Goal: Task Accomplishment & Management: Use online tool/utility

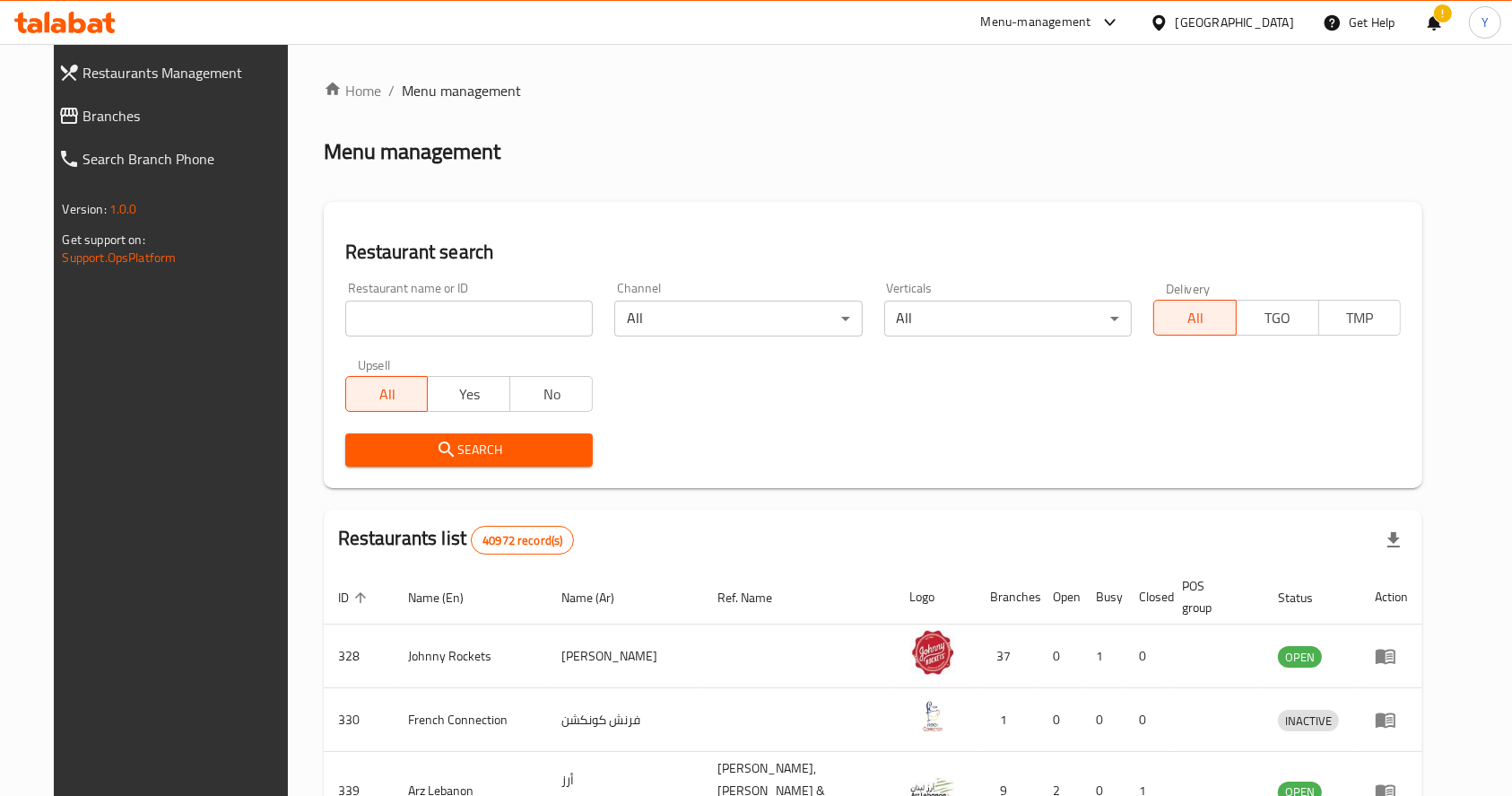
click at [536, 316] on input "search" at bounding box center [469, 318] width 248 height 36
type input "[GEOGRAPHIC_DATA]"
click button "Search" at bounding box center [469, 450] width 248 height 34
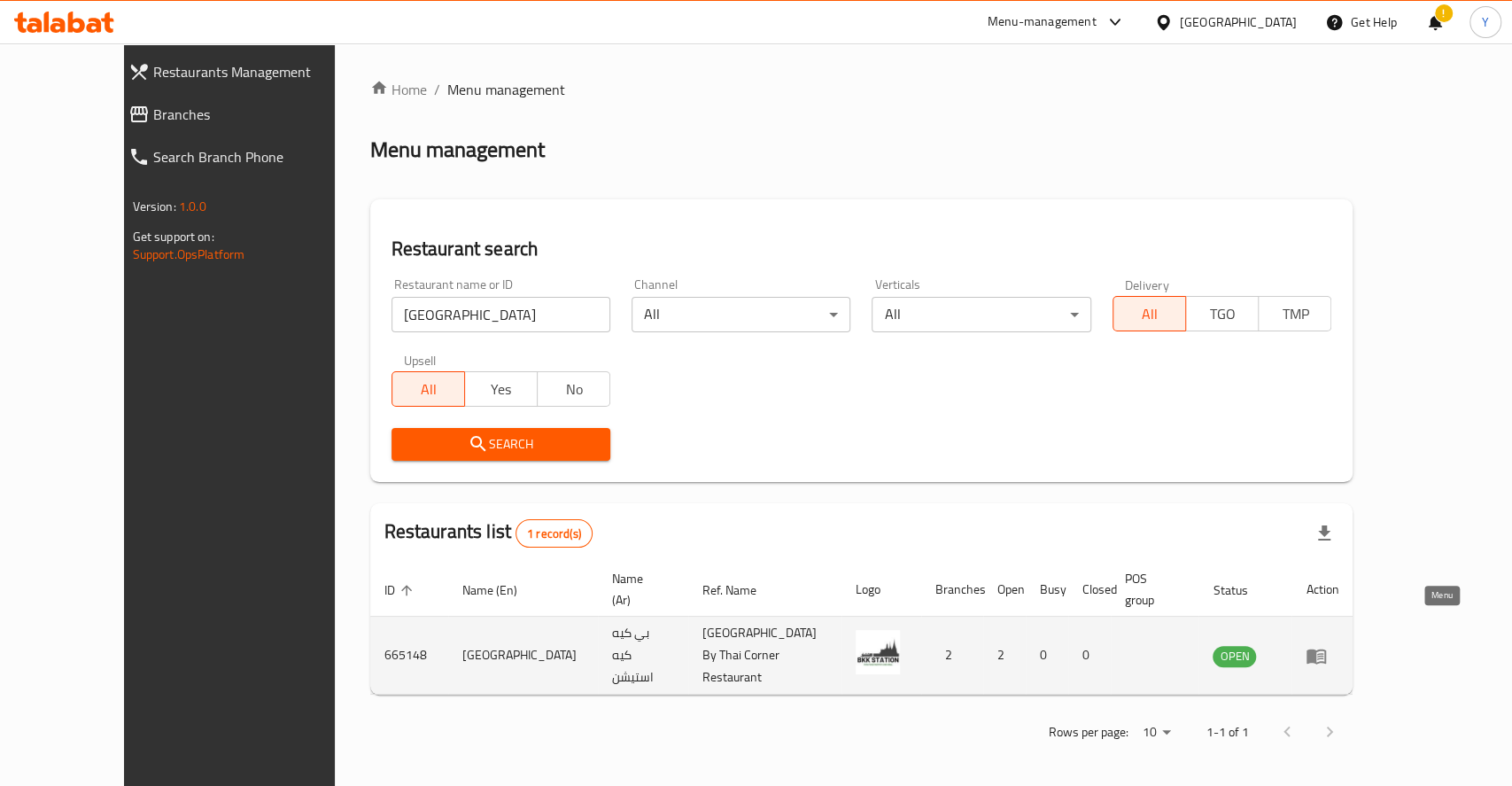
click at [1327, 645] on icon "enhanced table" at bounding box center [1315, 655] width 21 height 21
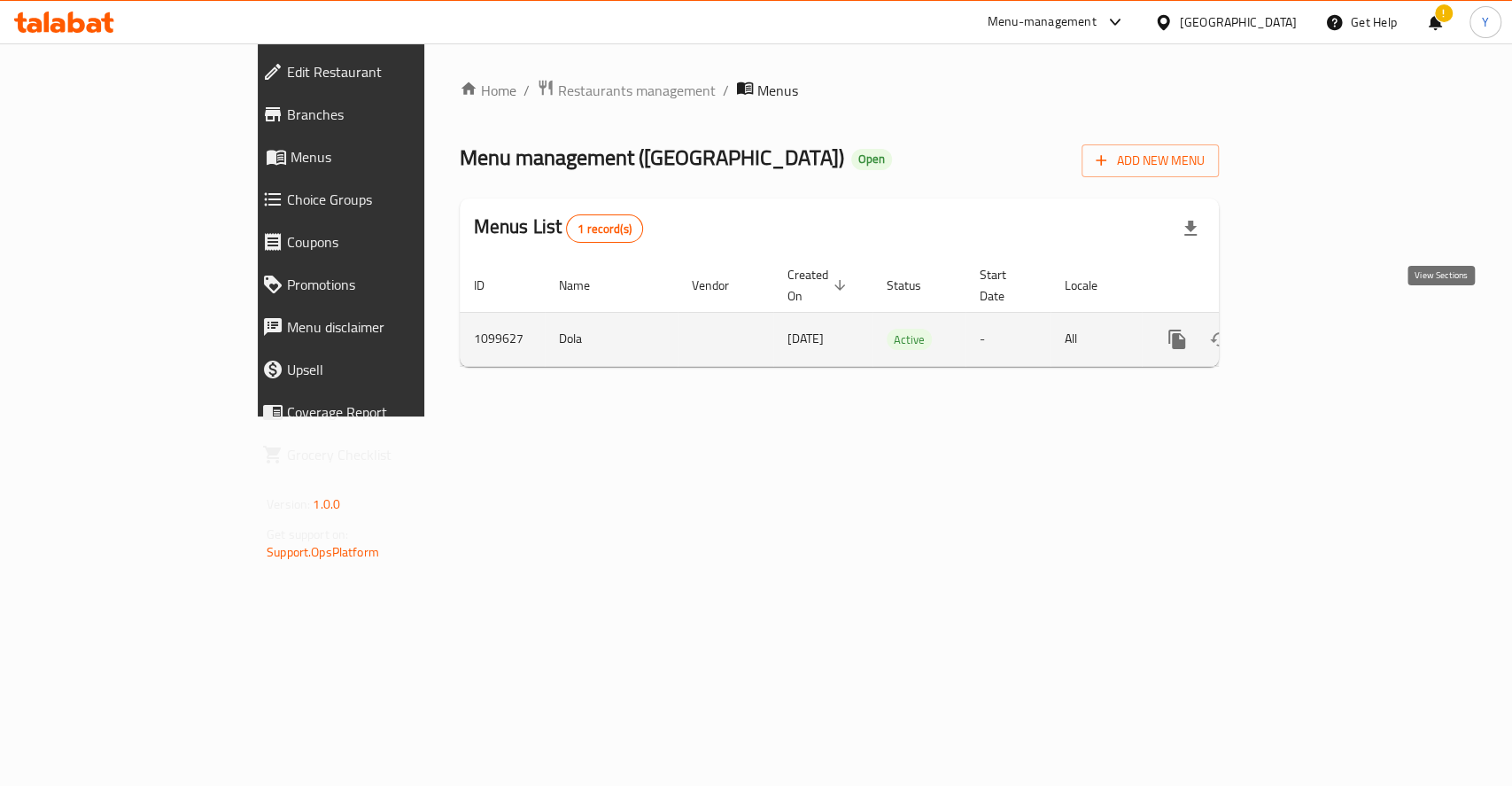
click at [1315, 329] on icon "enhanced table" at bounding box center [1304, 339] width 21 height 21
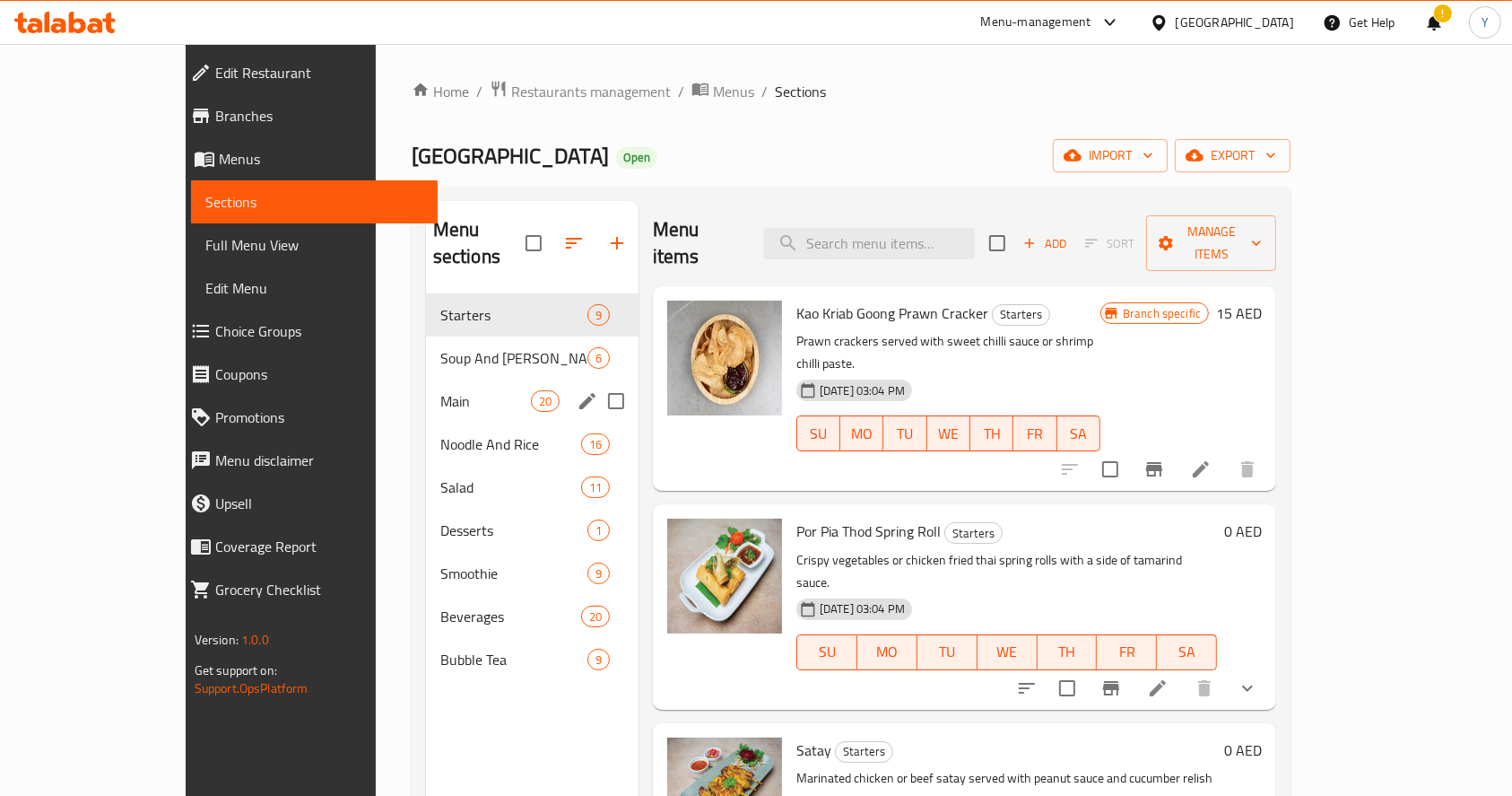
click at [440, 390] on span "Main" at bounding box center [485, 400] width 90 height 21
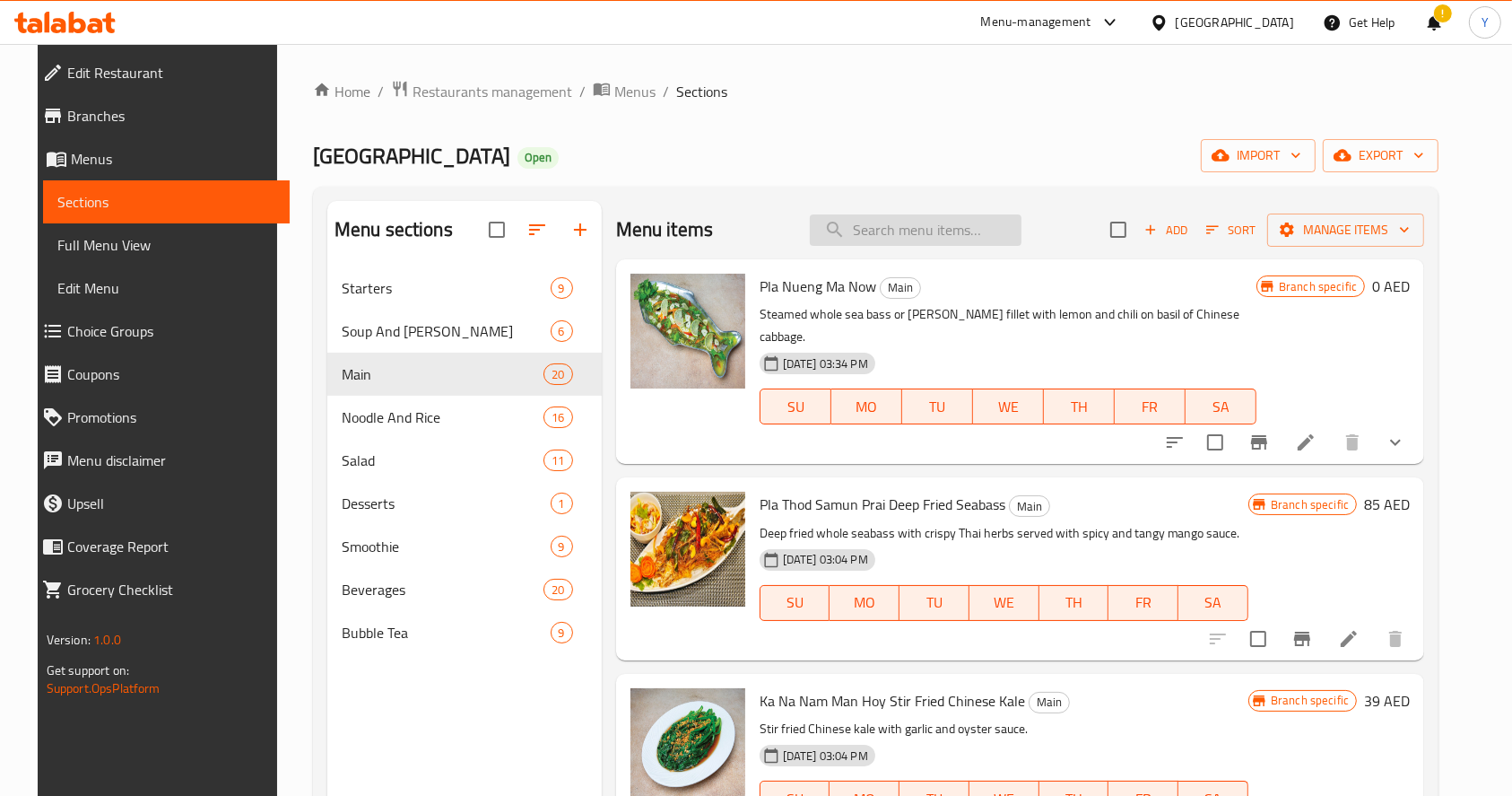
click at [883, 226] on input "search" at bounding box center [915, 230] width 211 height 32
paste input "Gang Som Pae Sa"
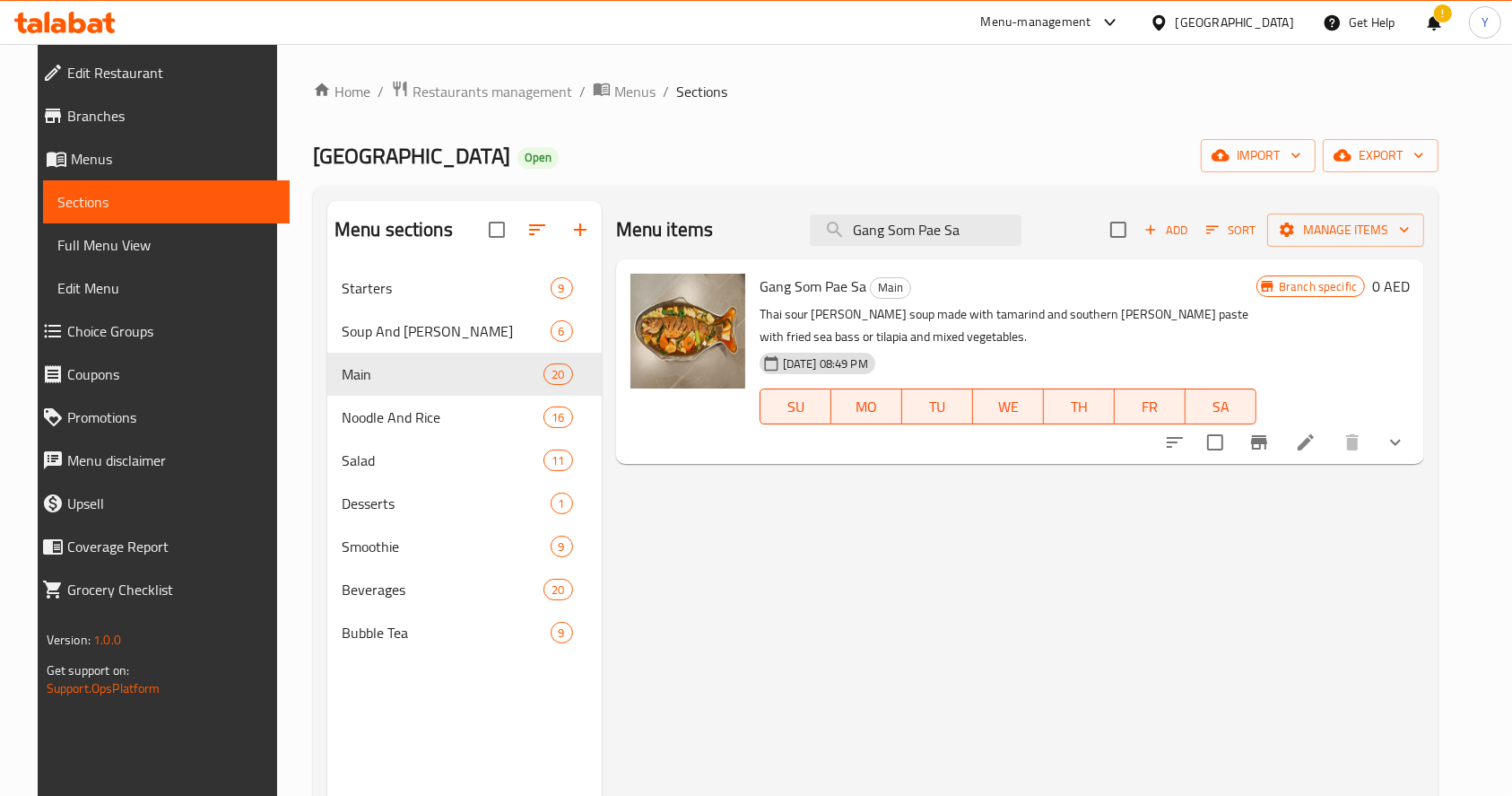
type input "Gang Som Pae Sa"
click at [1400, 441] on icon "show more" at bounding box center [1396, 442] width 11 height 7
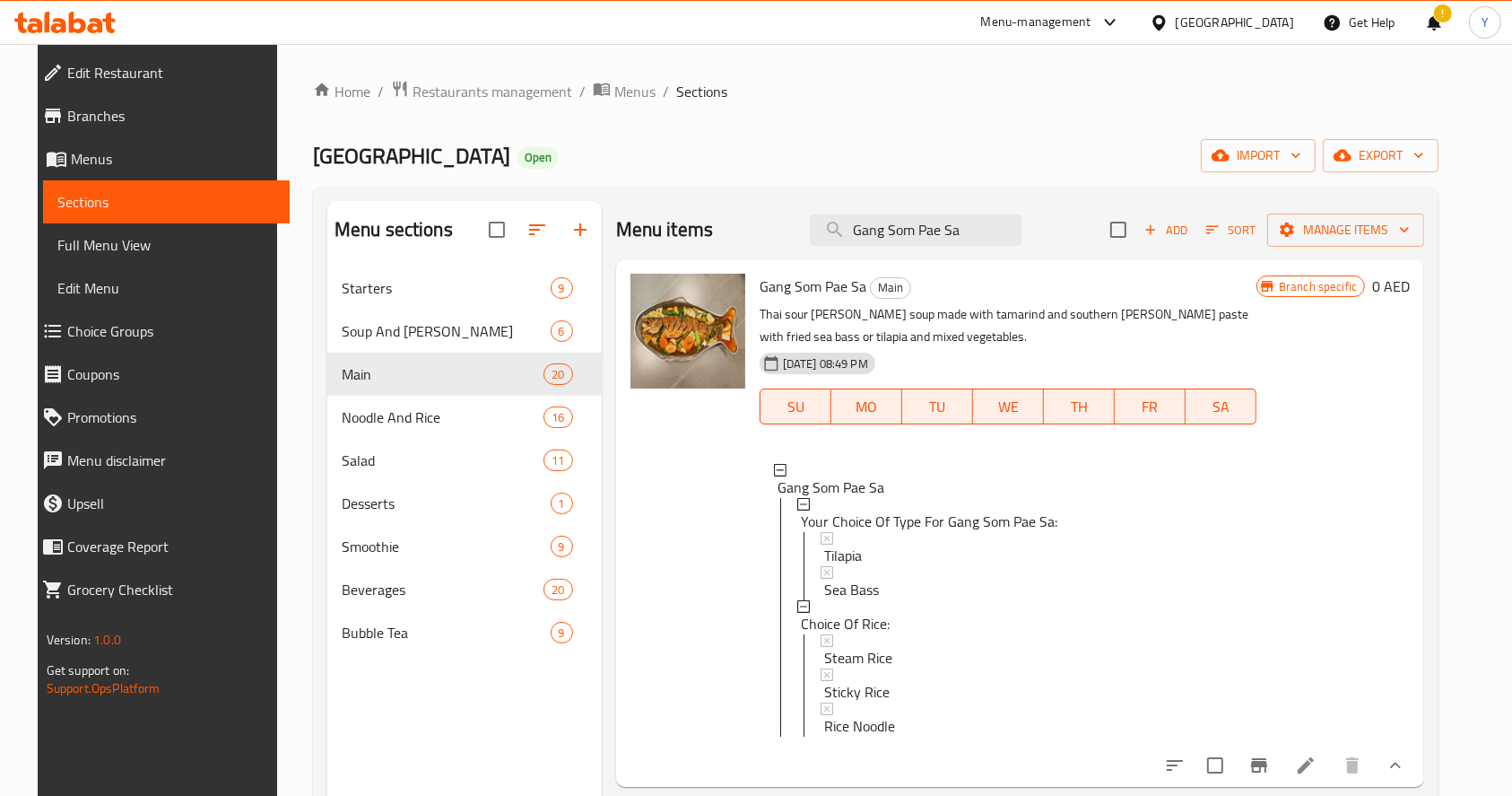
scroll to position [251, 0]
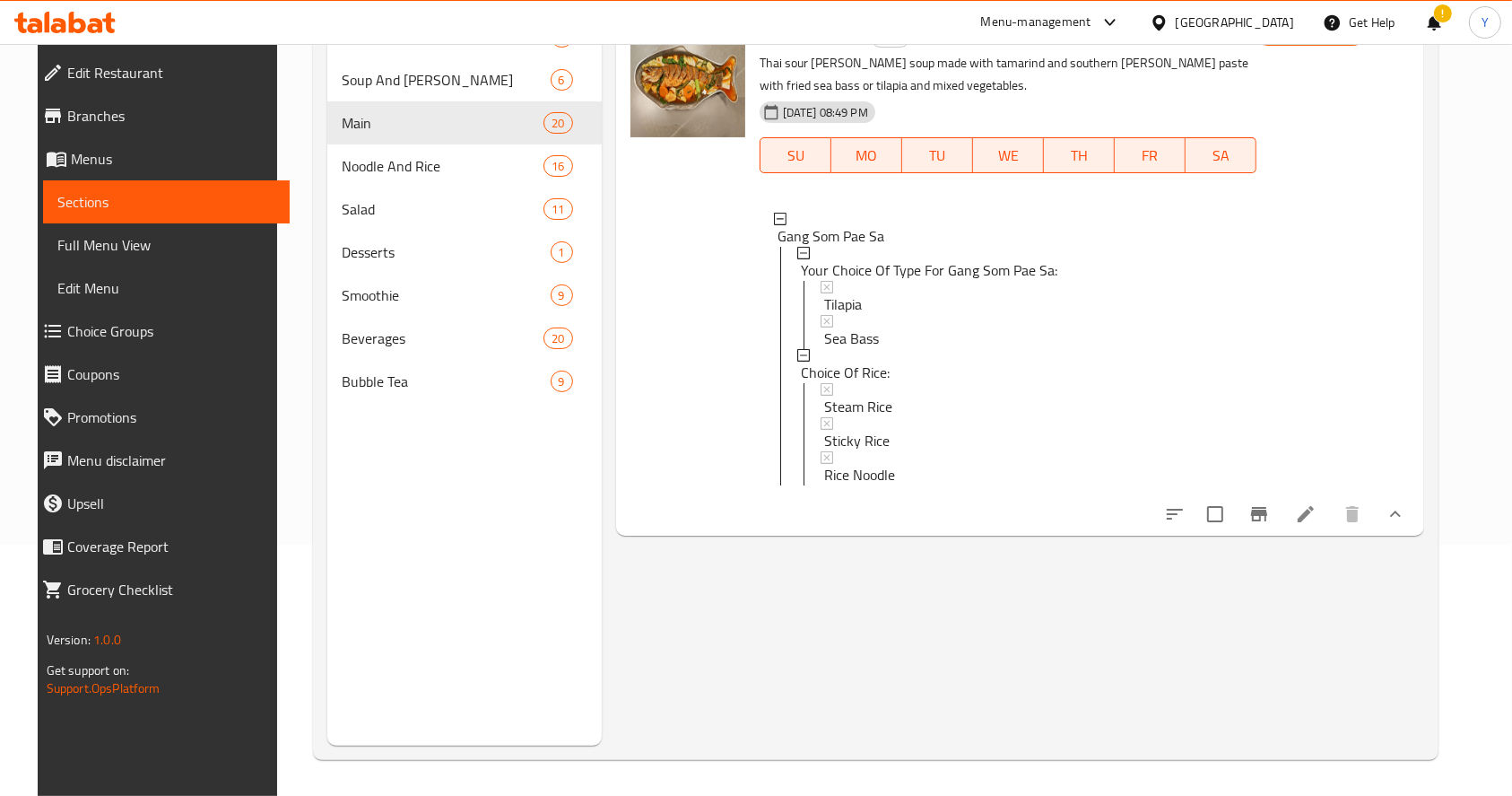
click at [1267, 521] on icon "Branch-specific-item" at bounding box center [1258, 513] width 16 height 14
click at [1317, 525] on icon at bounding box center [1305, 514] width 21 height 21
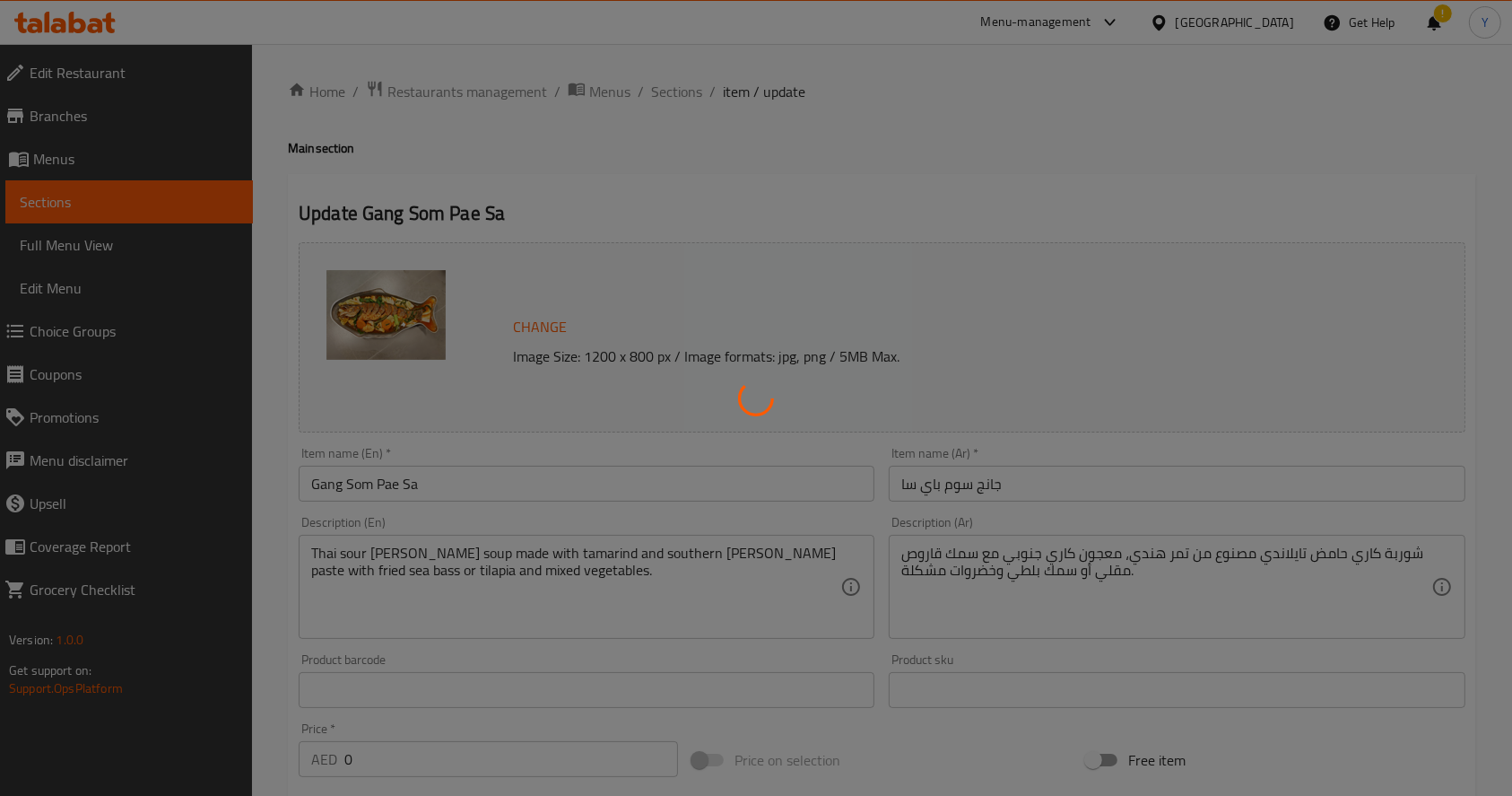
type input "اختيارك من النوع لجانج سوم باي سا:"
type input "1"
type input "اختيارك من الأرز:"
type input "0"
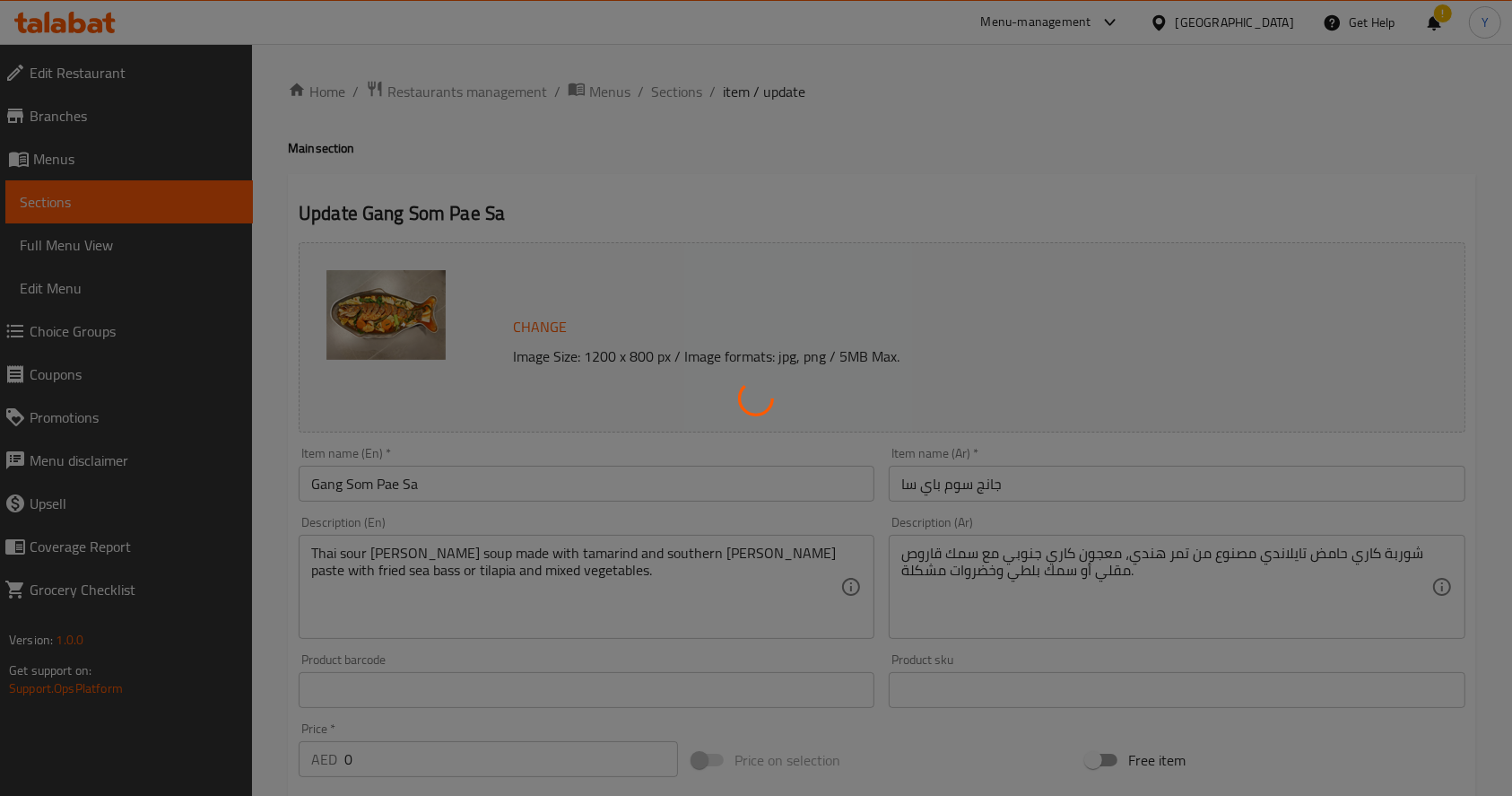
type input "0"
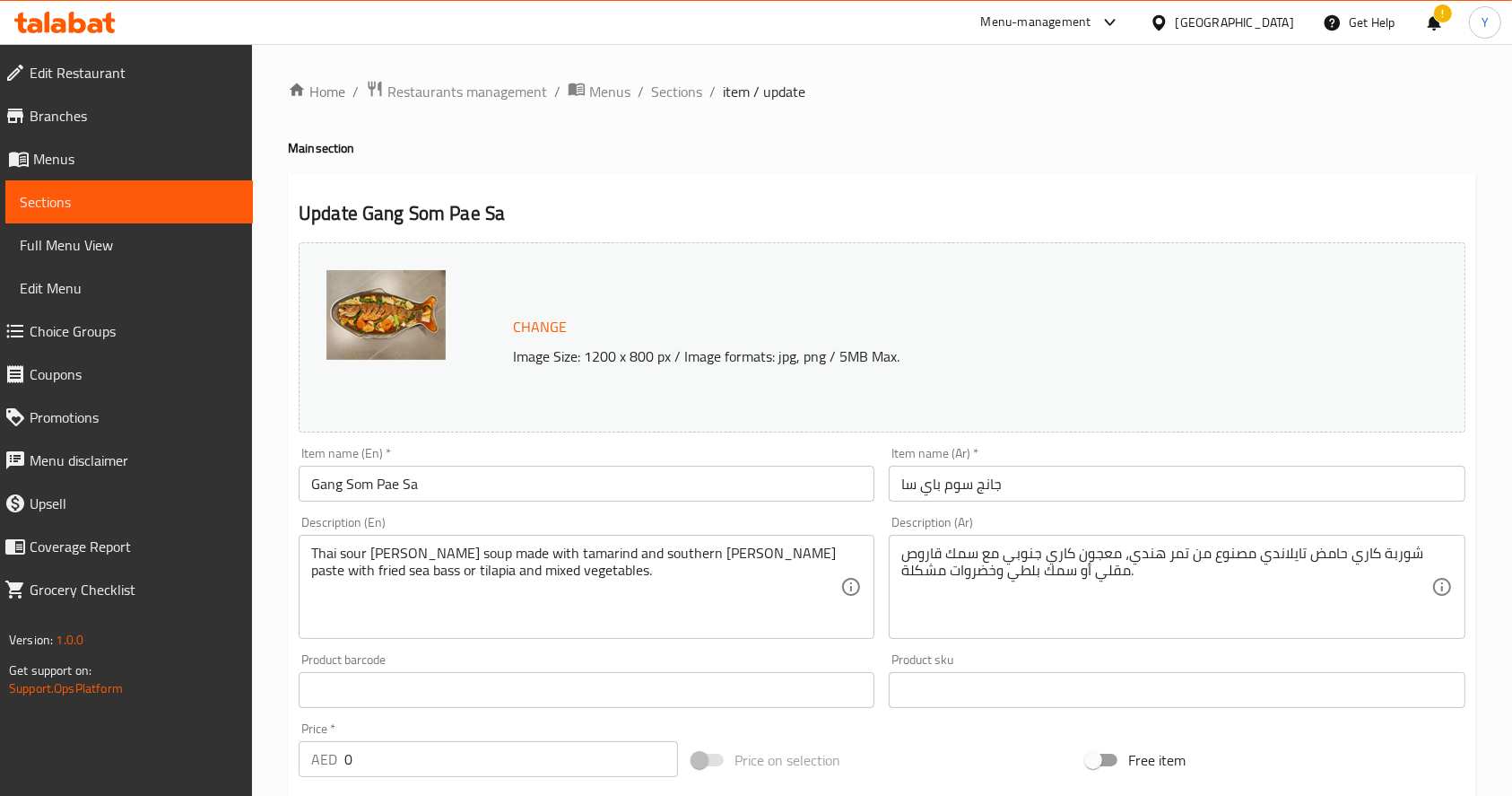
scroll to position [600, 0]
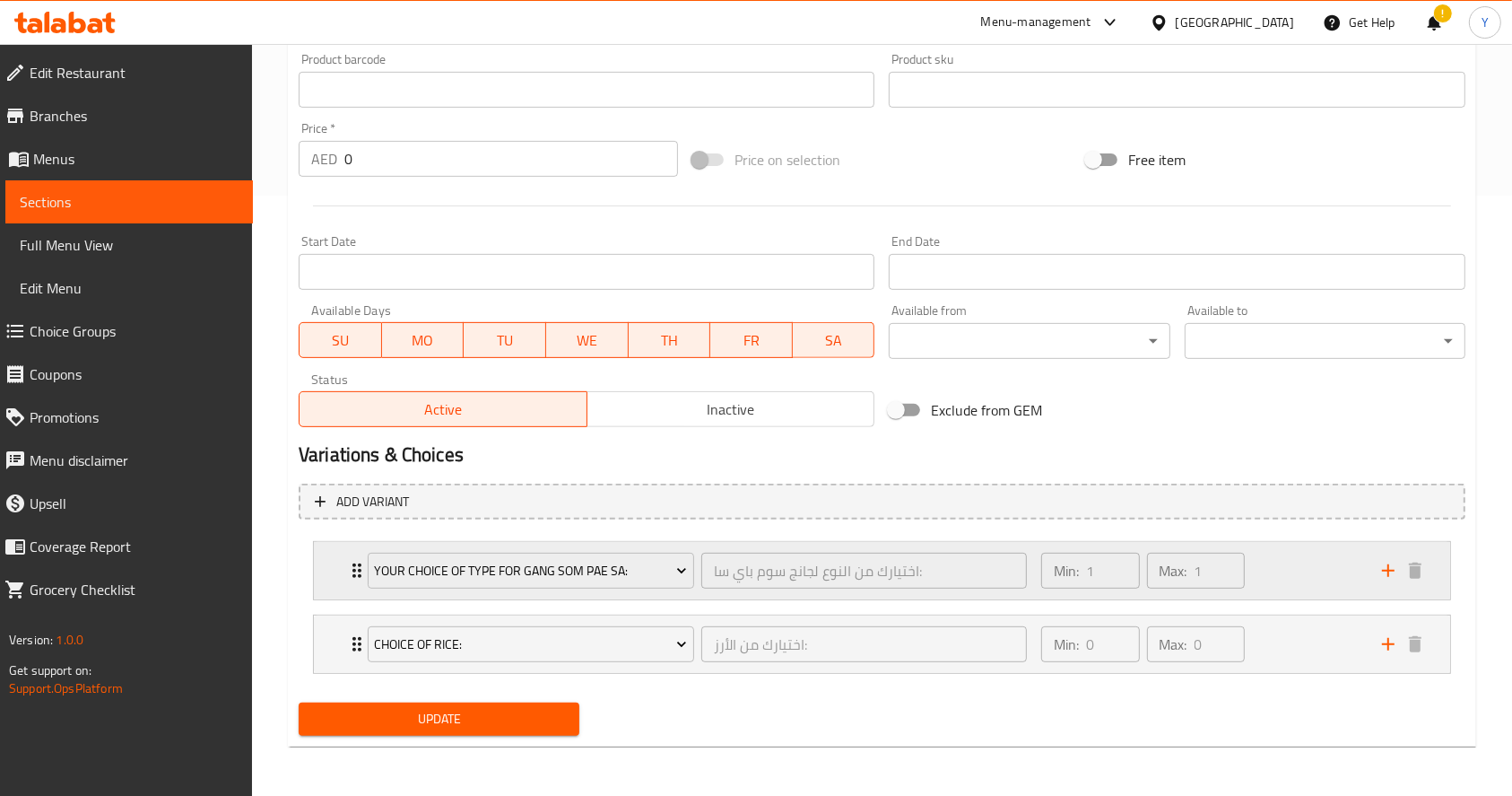
click at [339, 582] on div "Your Choice Of Type For Gang Som Pae Sa: اختيارك من النوع لجانج سوم باي سا: ​ M…" at bounding box center [881, 571] width 1136 height 58
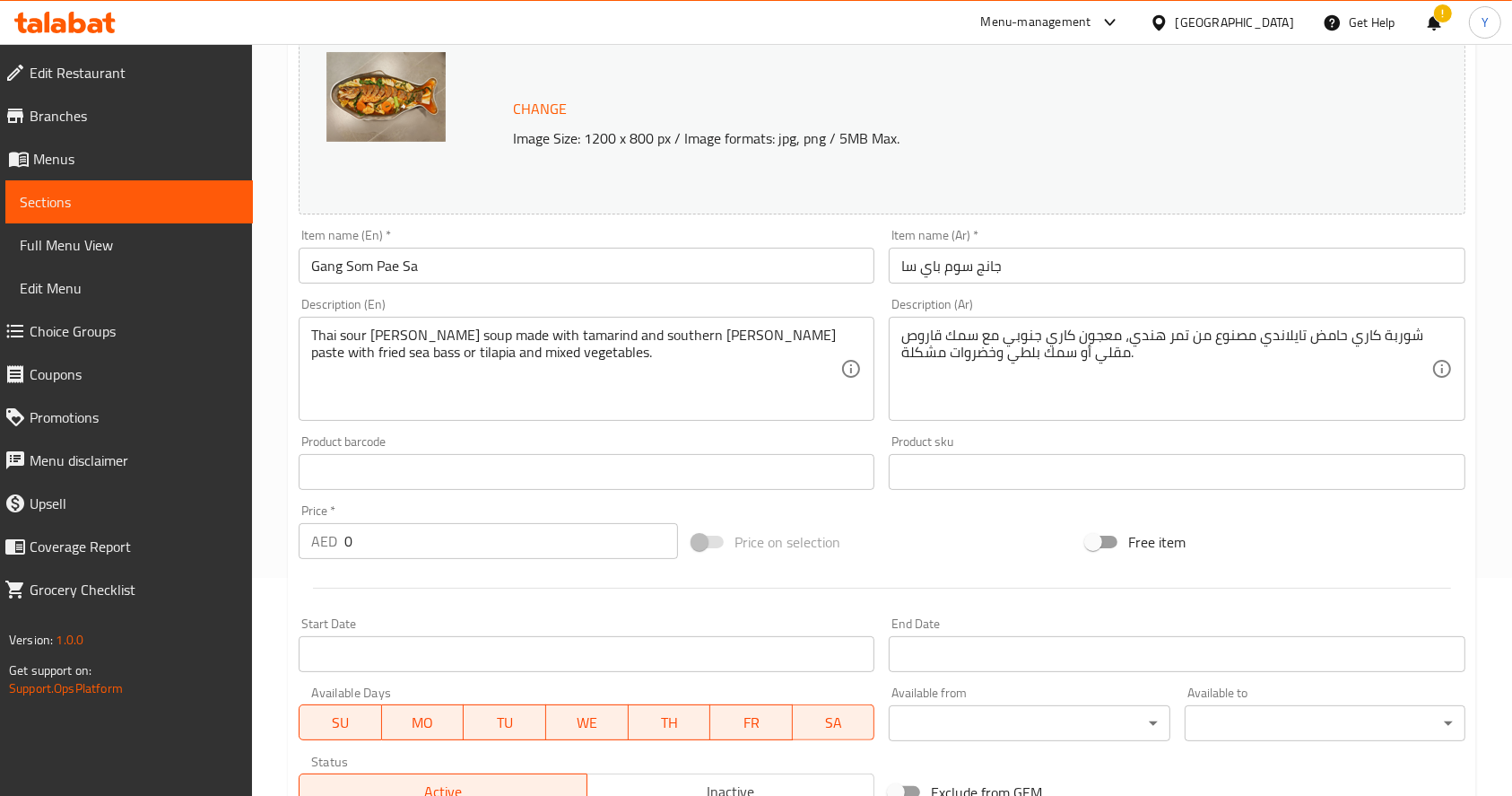
scroll to position [0, 0]
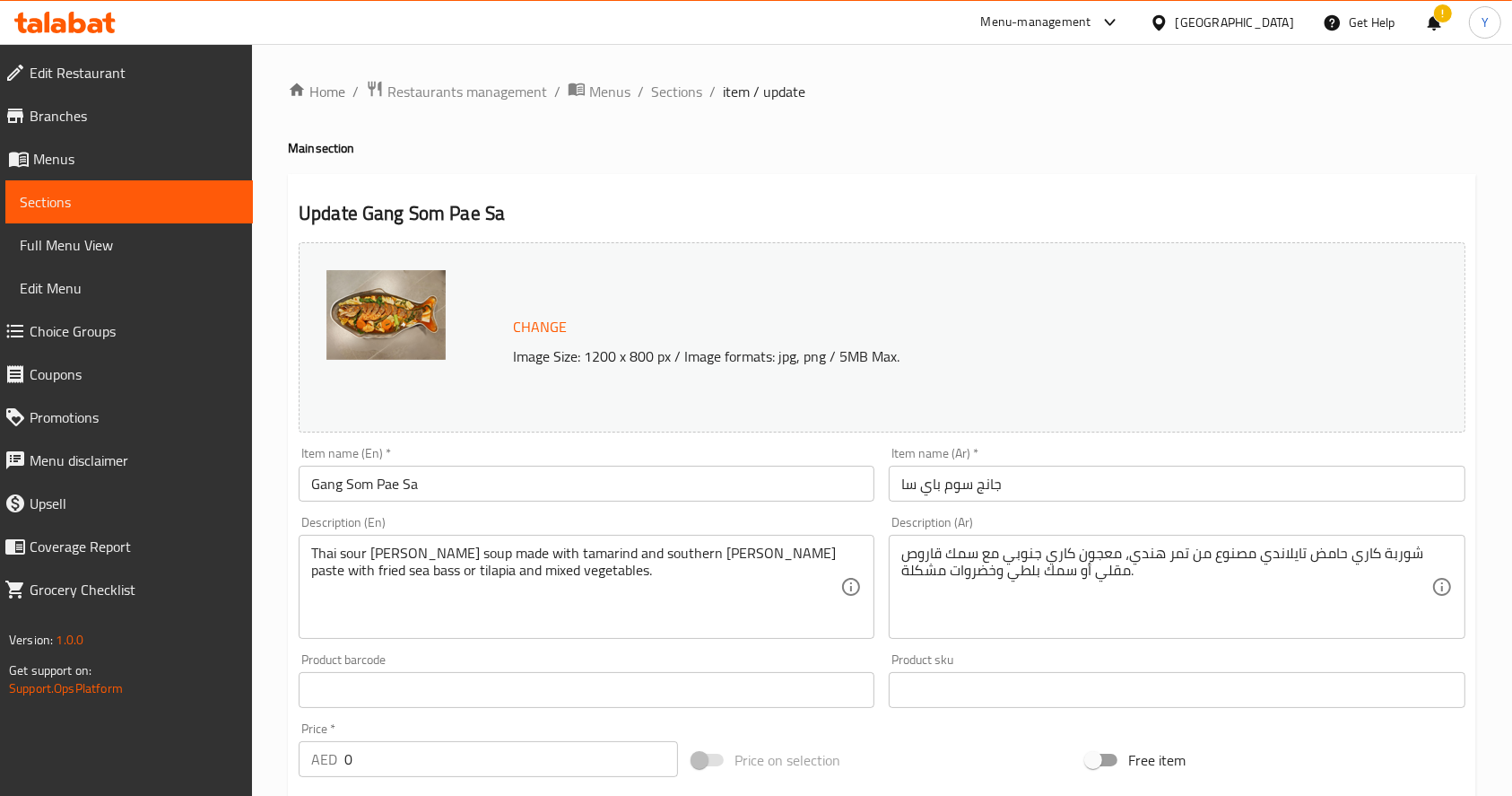
click at [646, 104] on div "Home / Restaurants management / Menus / Sections / item / update Main section U…" at bounding box center [881, 800] width 1188 height 1440
click at [653, 100] on span "Sections" at bounding box center [676, 91] width 51 height 21
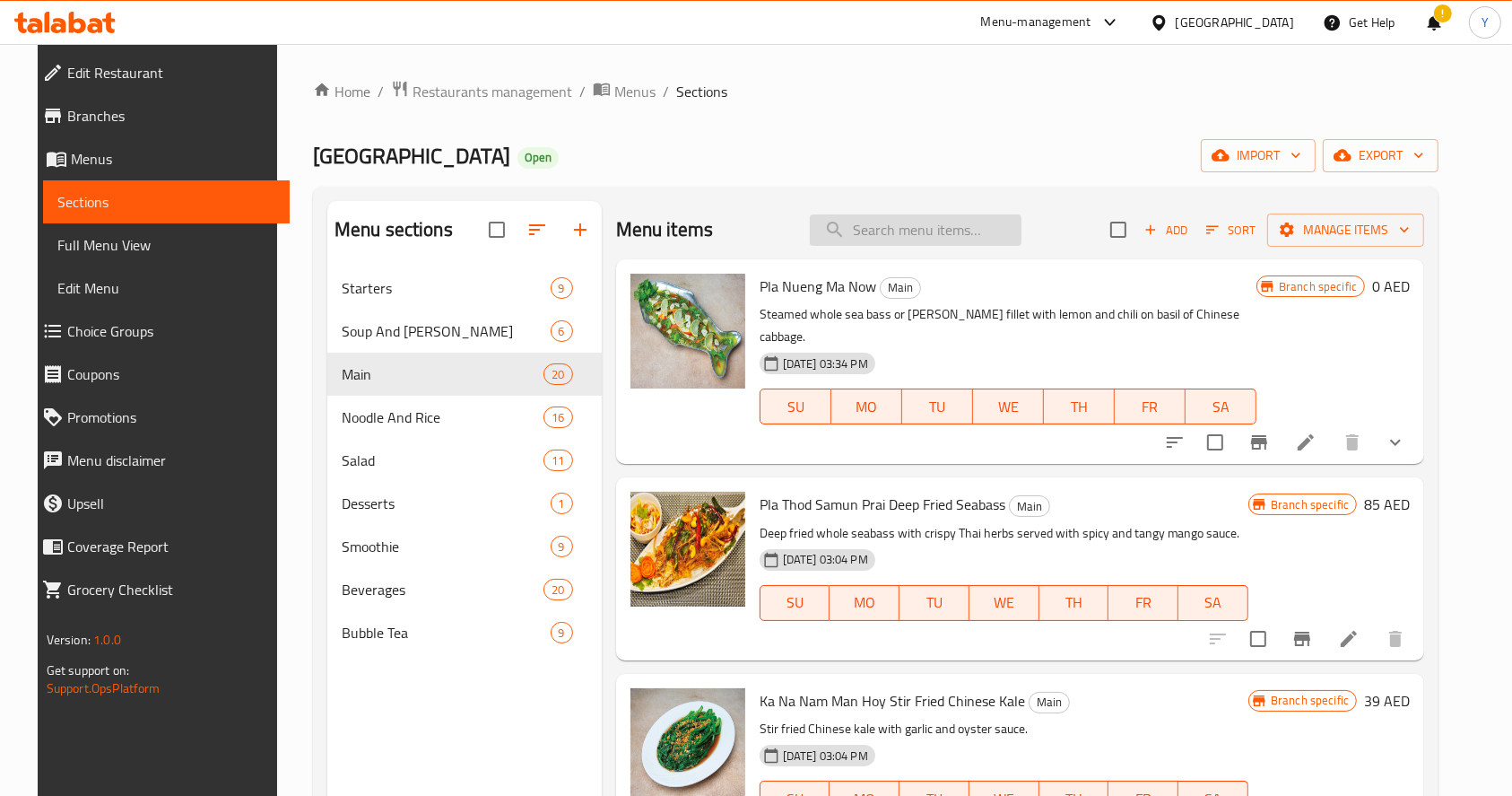
click at [861, 234] on input "search" at bounding box center [915, 230] width 211 height 32
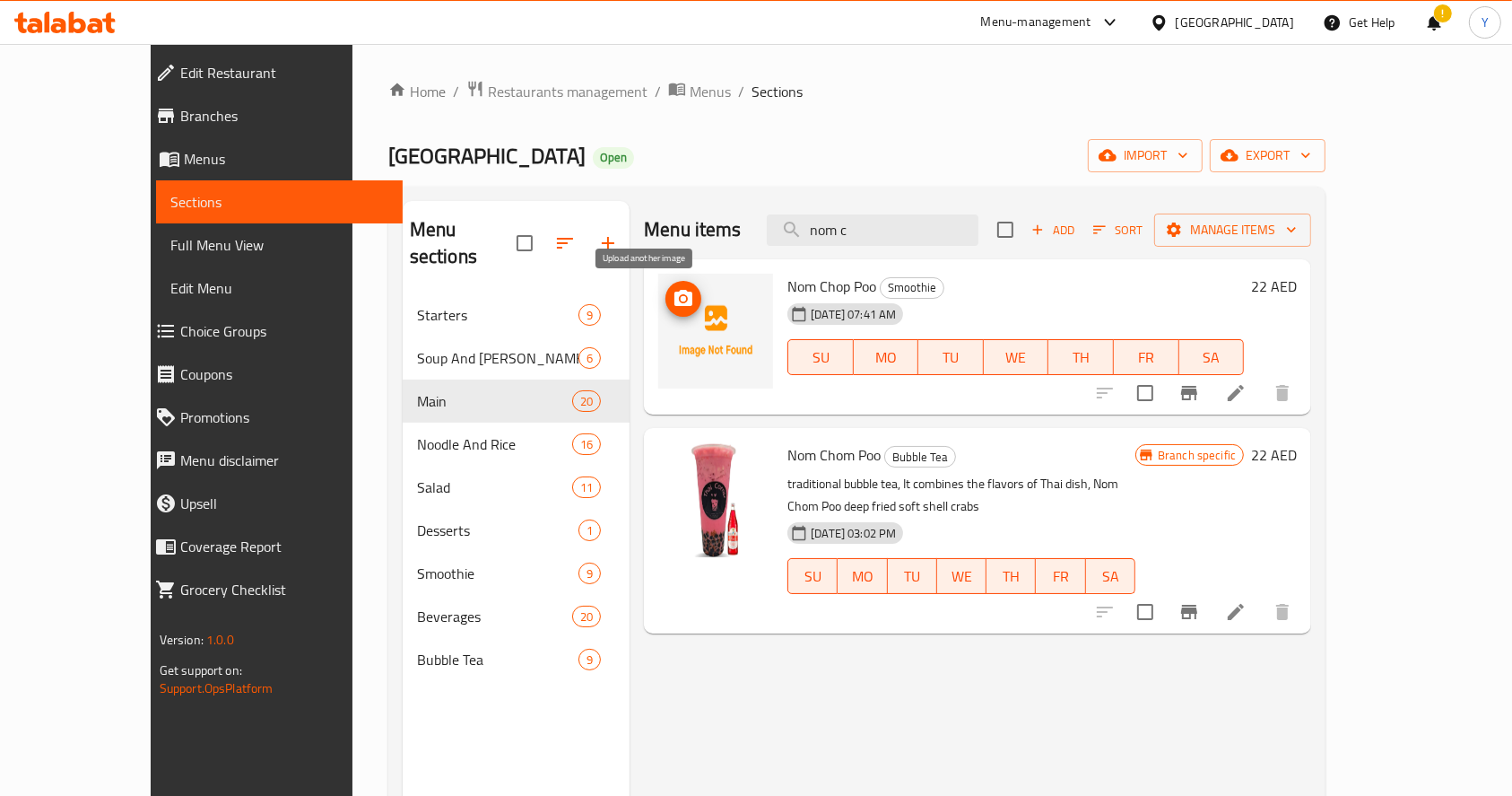
type input "nom c"
click at [680, 300] on circle "upload picture" at bounding box center [683, 299] width 6 height 6
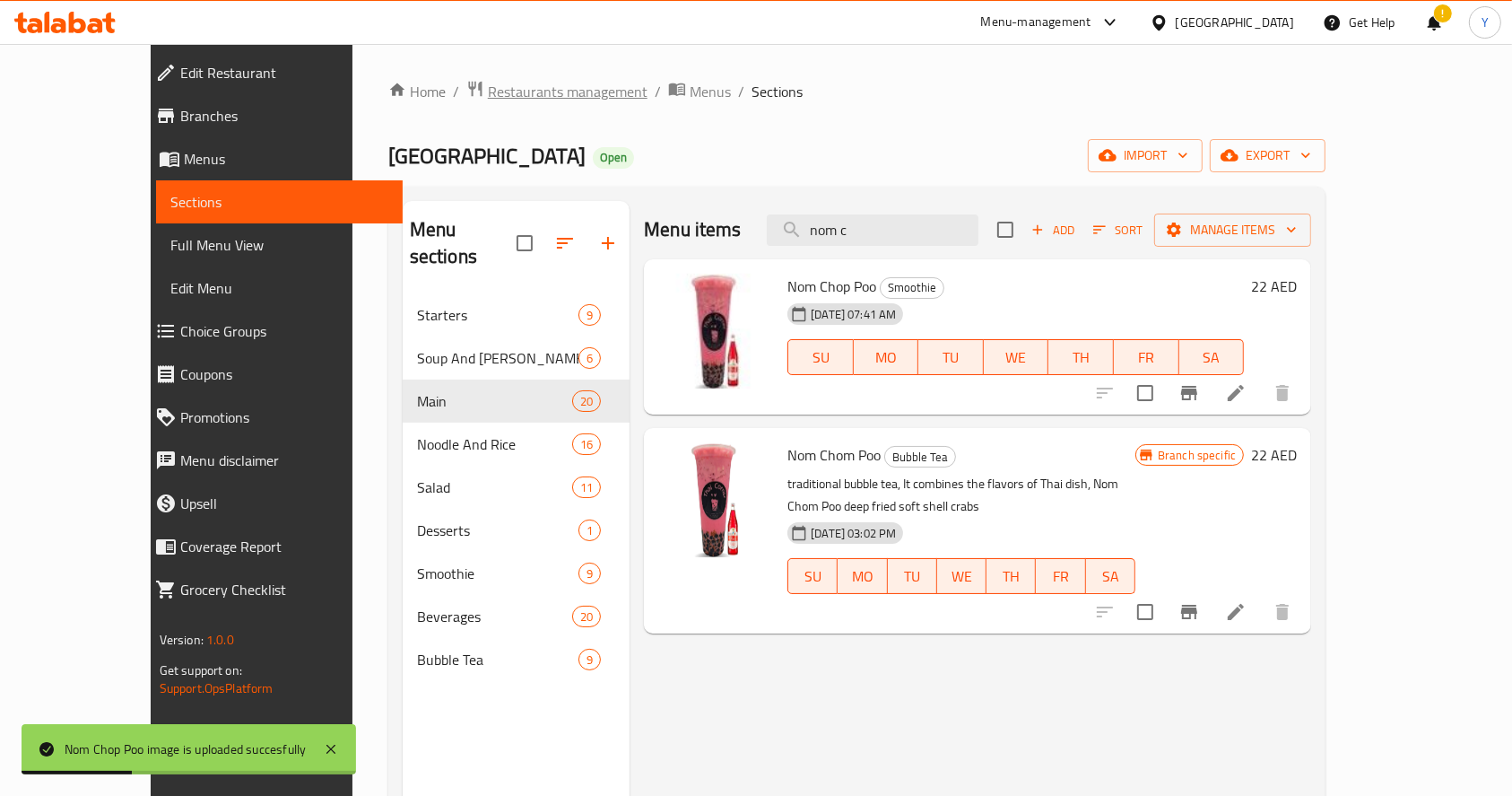
click at [488, 83] on span "Restaurants management" at bounding box center [568, 91] width 160 height 21
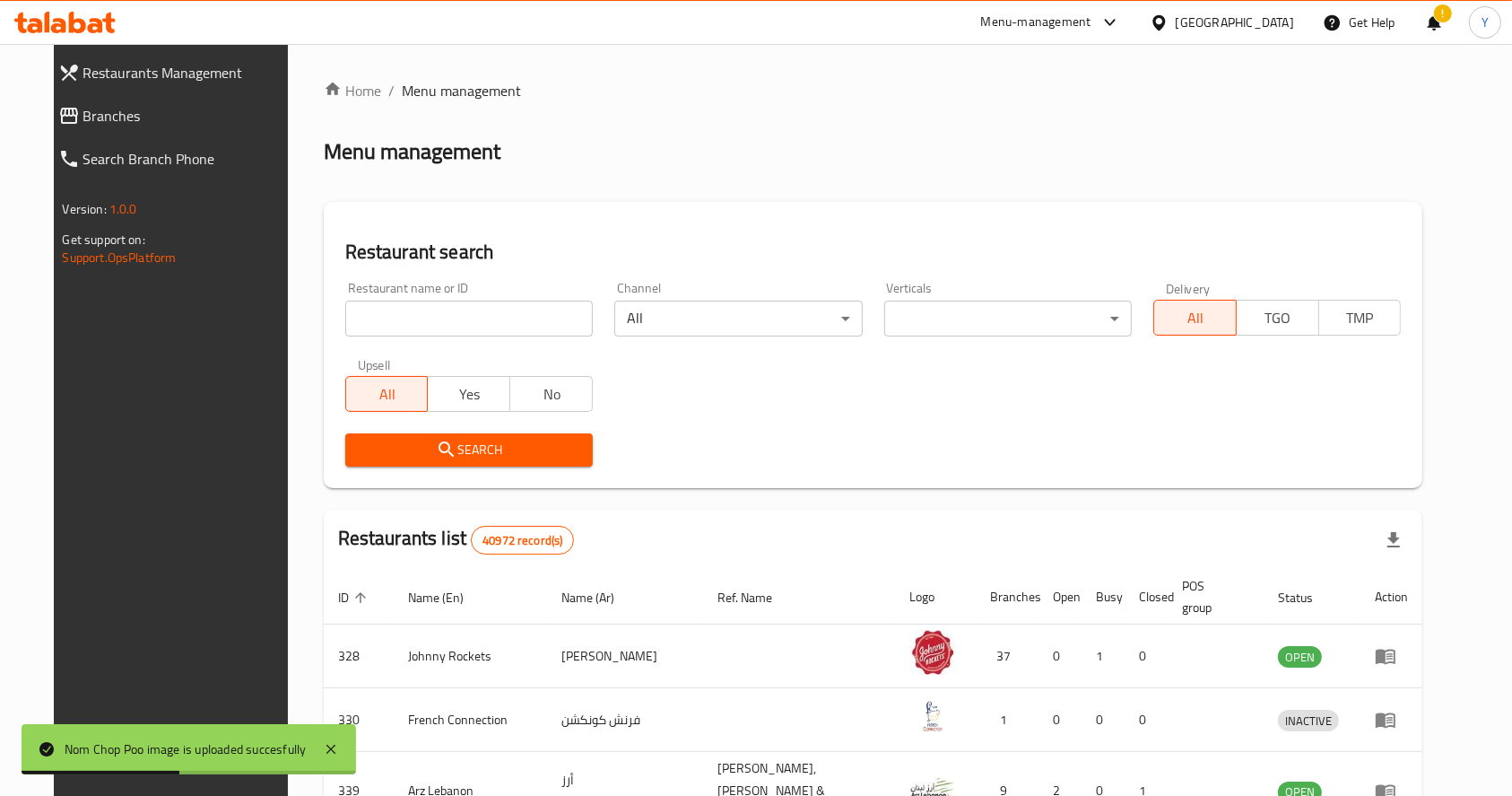
click at [395, 320] on input "search" at bounding box center [469, 318] width 248 height 36
type input "kashi"
click button "Search" at bounding box center [469, 450] width 248 height 34
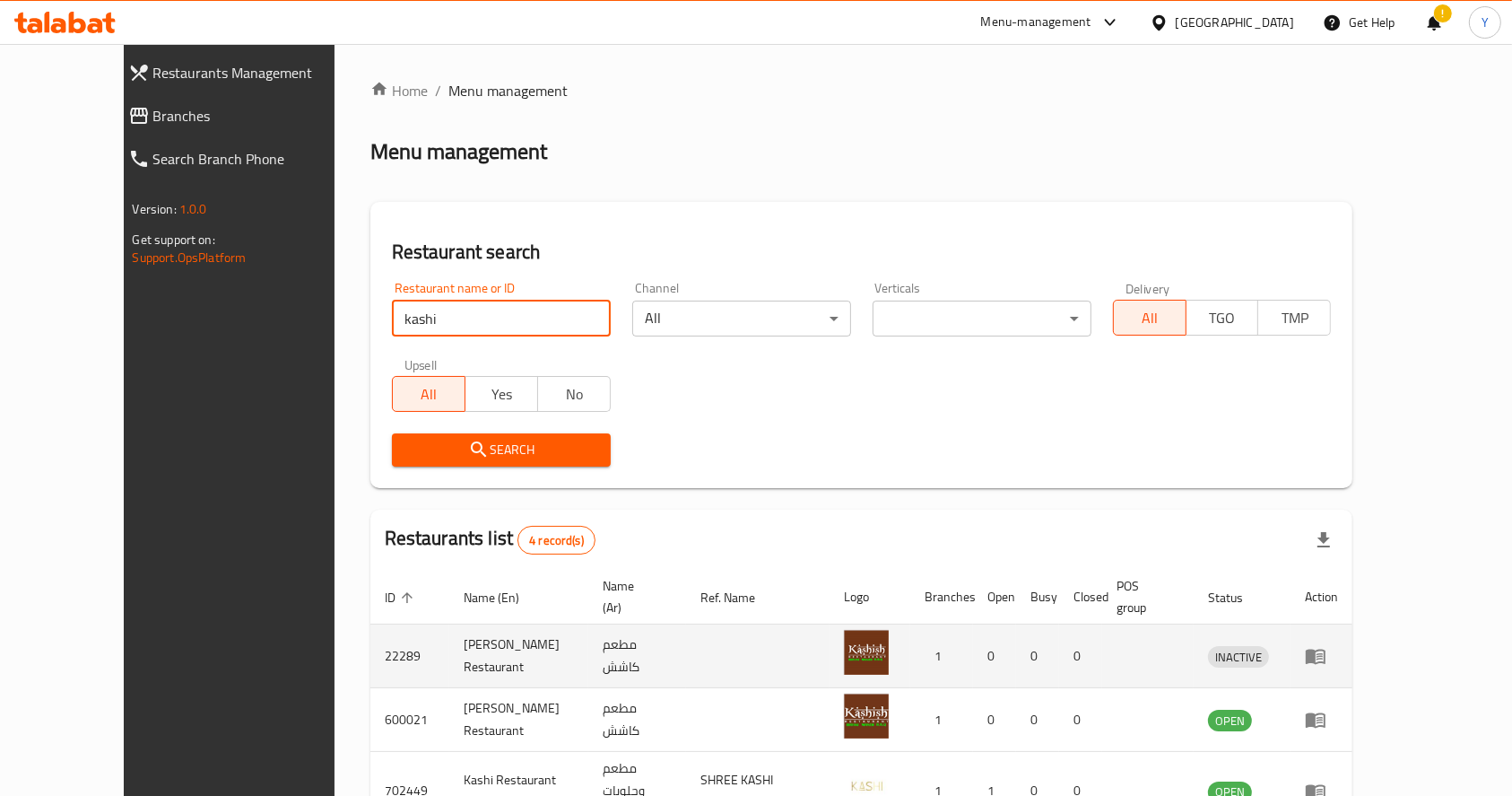
scroll to position [157, 0]
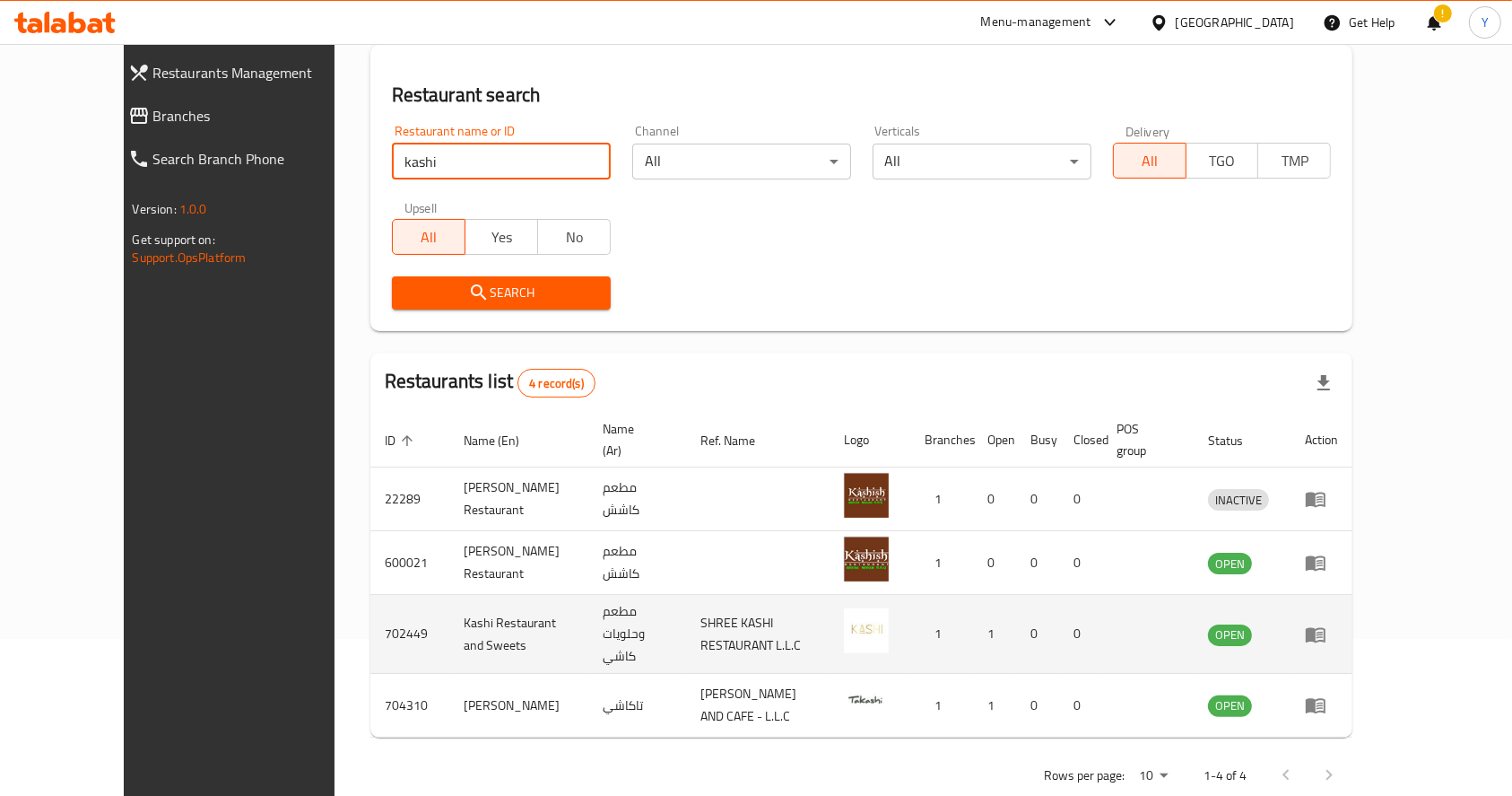
click at [1352, 626] on td "enhanced table" at bounding box center [1321, 634] width 61 height 79
click at [1326, 624] on icon "enhanced table" at bounding box center [1315, 634] width 21 height 21
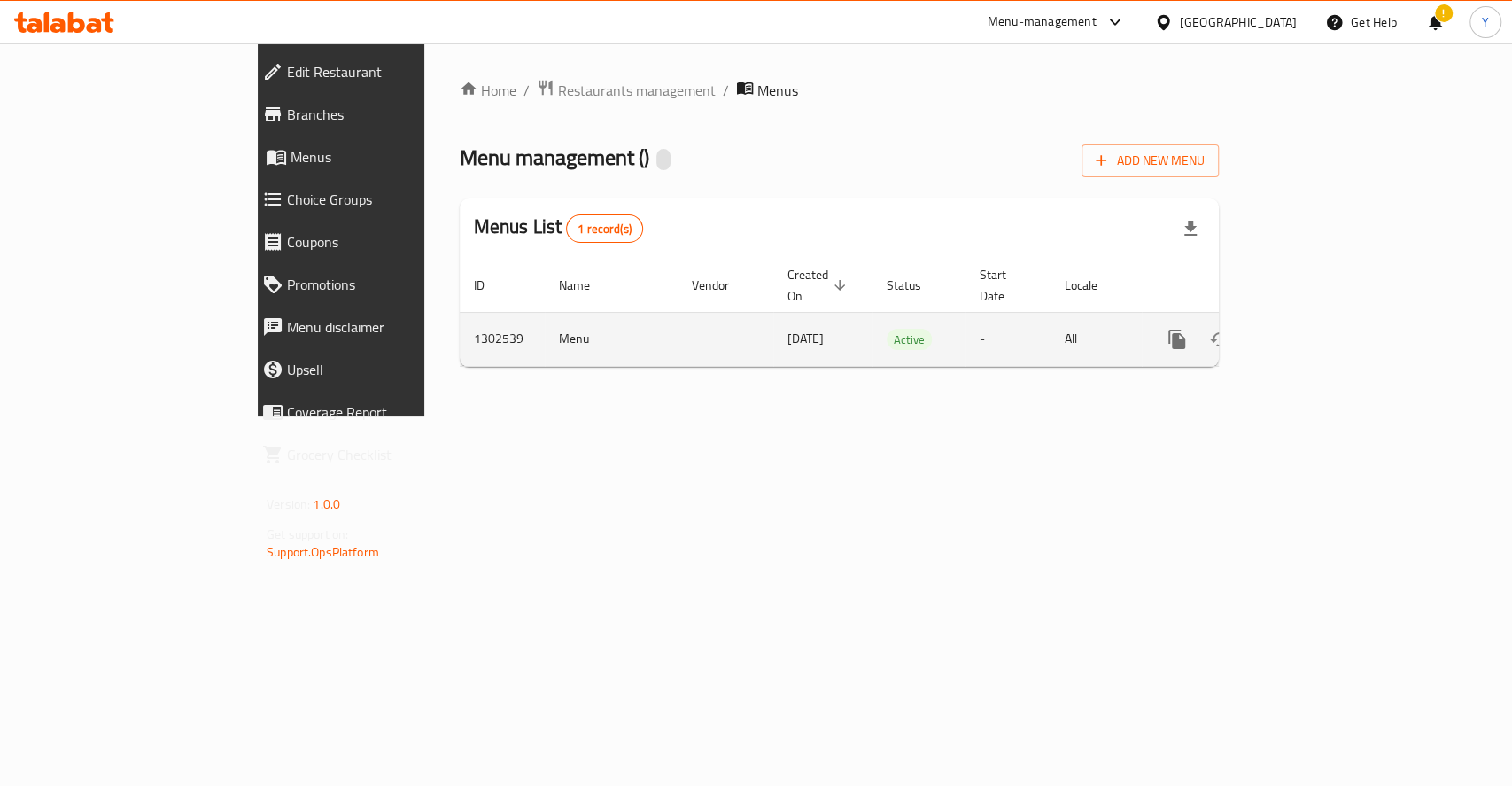
click at [1326, 329] on link "enhanced table" at bounding box center [1304, 339] width 42 height 42
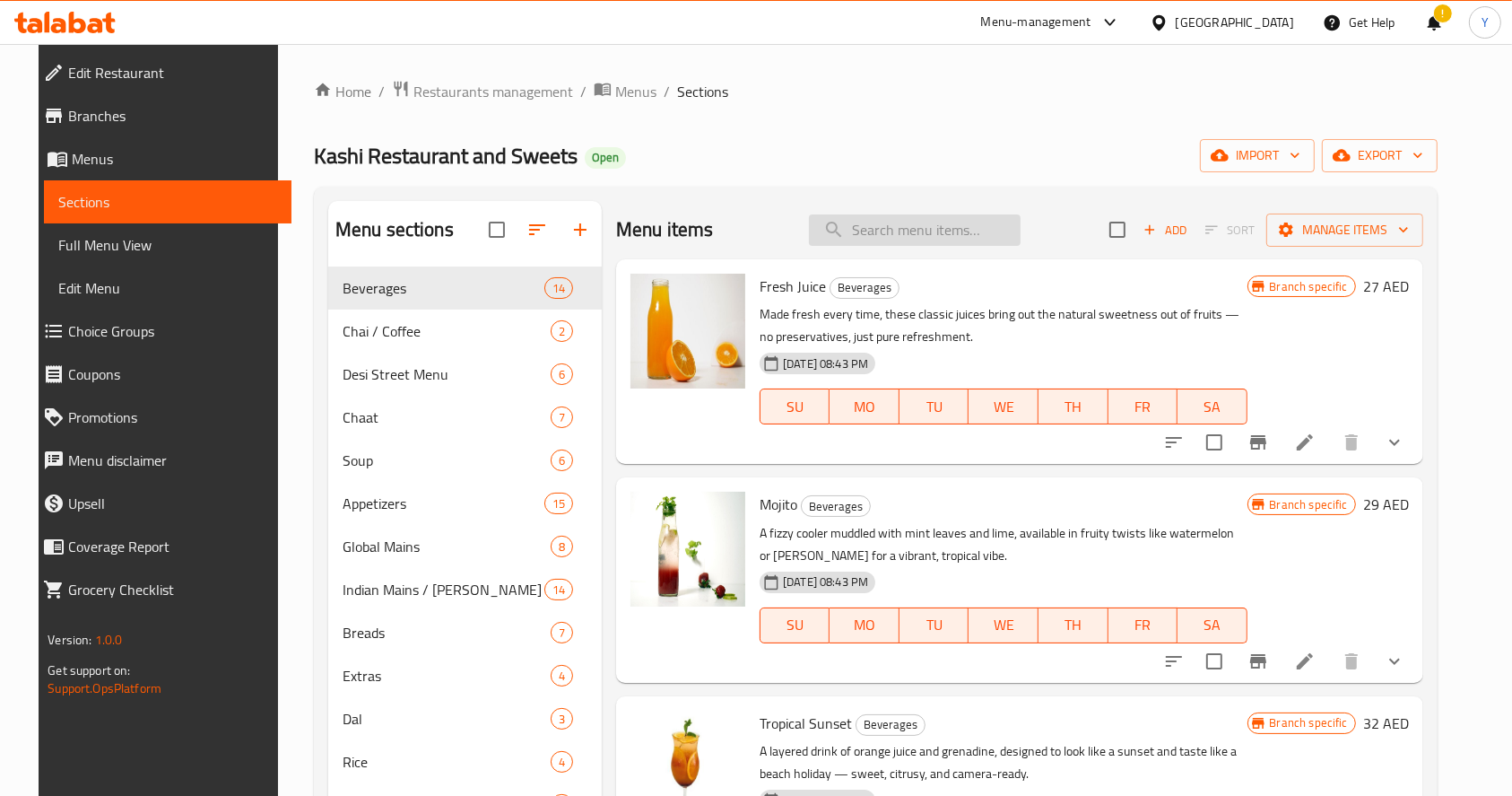
click at [905, 226] on input "search" at bounding box center [914, 230] width 211 height 32
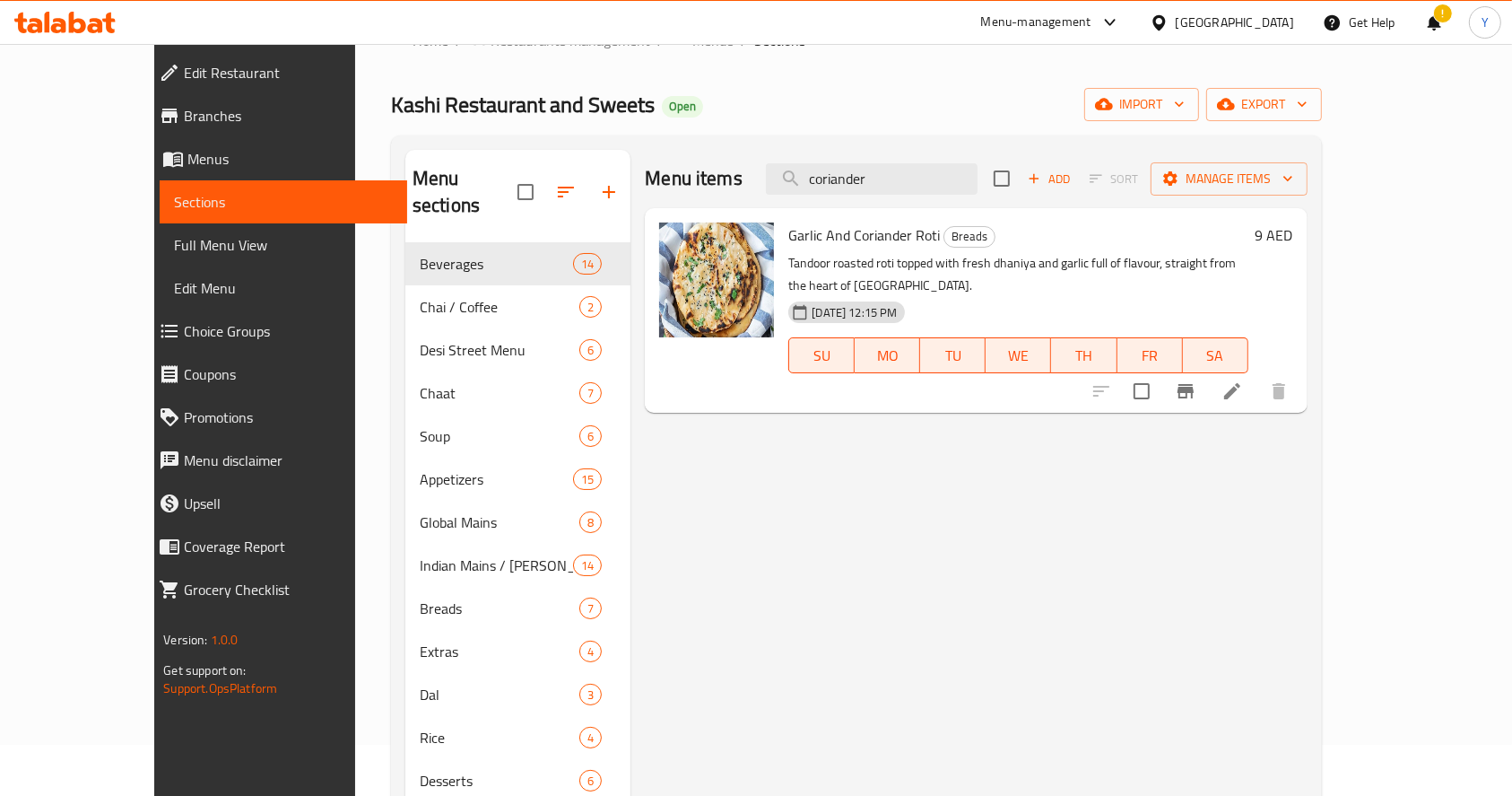
scroll to position [52, 0]
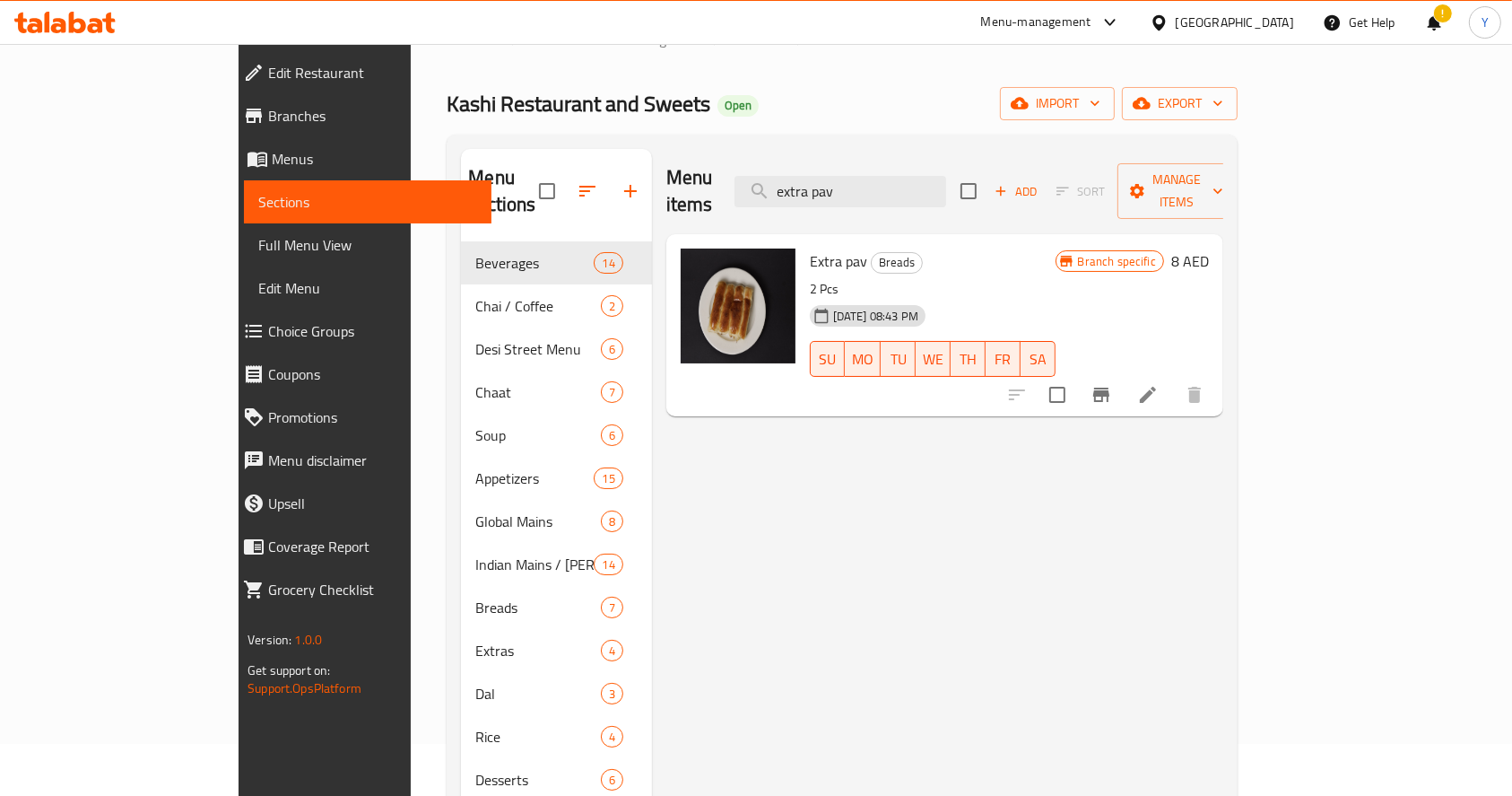
type input "extra pav"
